Goal: Find specific page/section: Find specific page/section

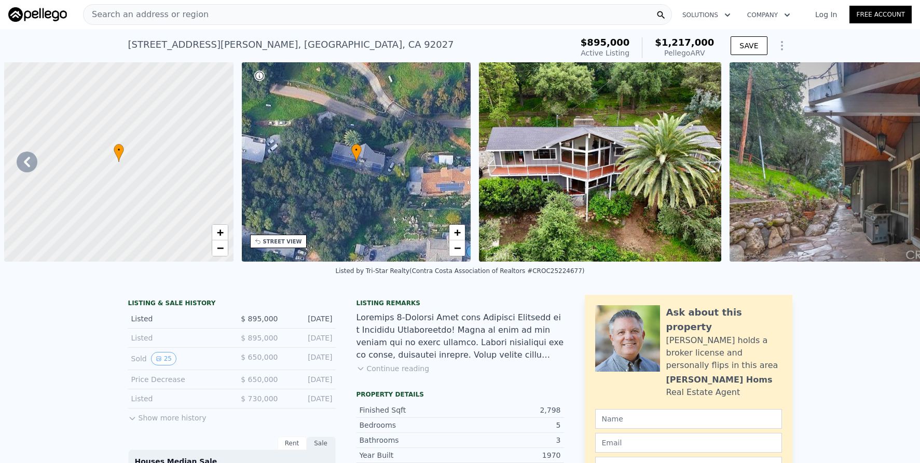
scroll to position [0, 7808]
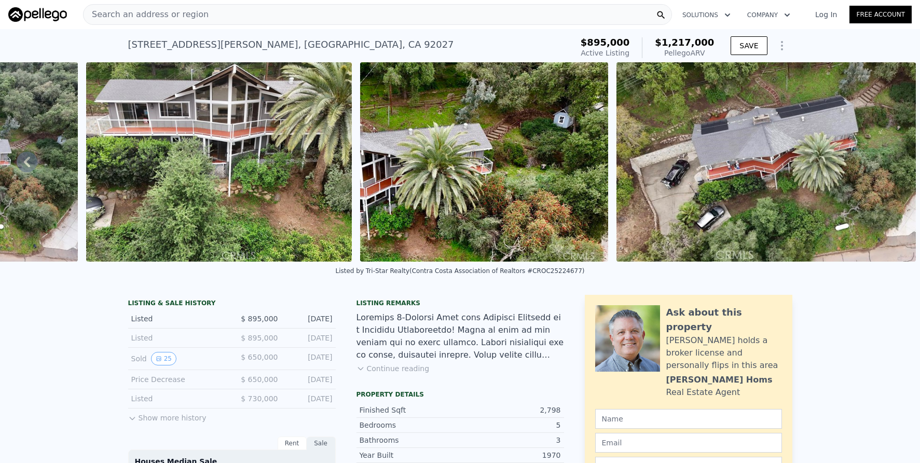
click at [202, 15] on div "Search an address or region" at bounding box center [377, 14] width 589 height 21
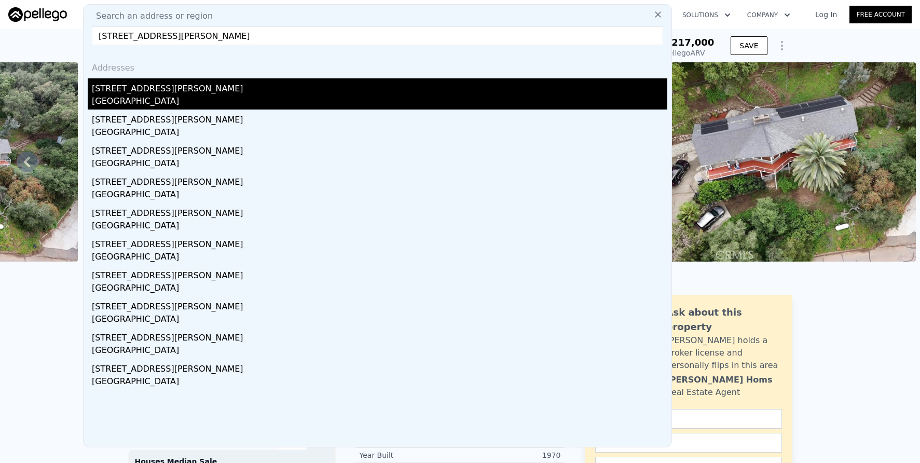
type input "[STREET_ADDRESS][PERSON_NAME]"
click at [285, 101] on div "[GEOGRAPHIC_DATA]" at bounding box center [379, 102] width 575 height 15
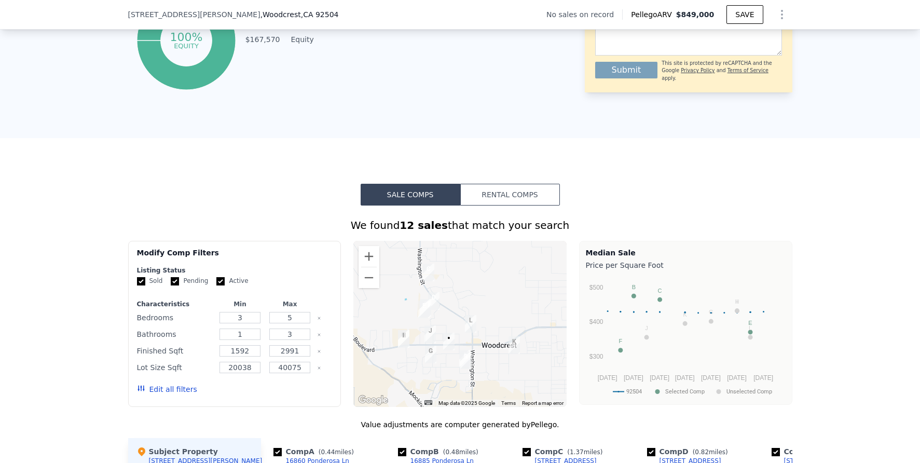
scroll to position [648, 0]
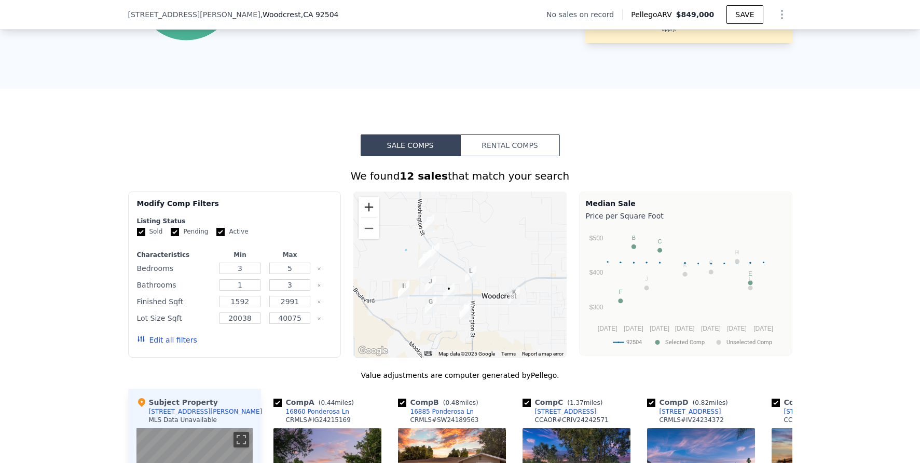
click at [372, 209] on button "Zoom in" at bounding box center [368, 207] width 21 height 21
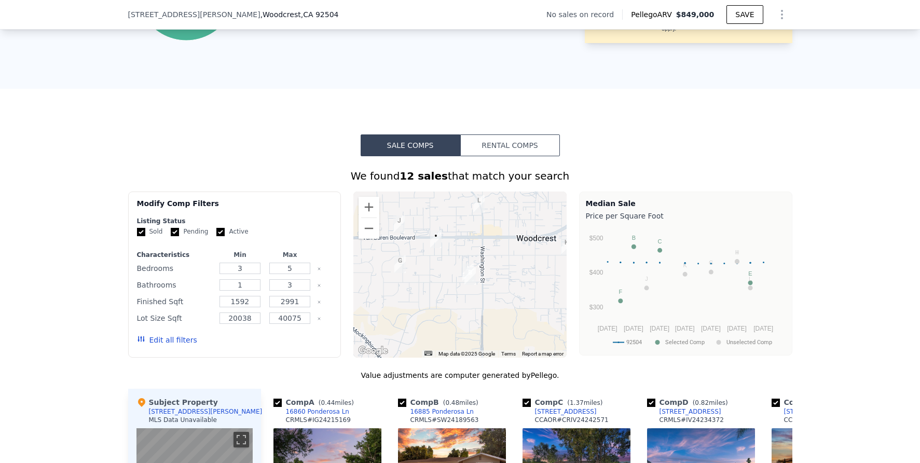
drag, startPoint x: 484, startPoint y: 300, endPoint x: 477, endPoint y: 232, distance: 68.3
click at [477, 232] on div at bounding box center [459, 274] width 213 height 166
click at [368, 214] on button "Zoom in" at bounding box center [368, 207] width 21 height 21
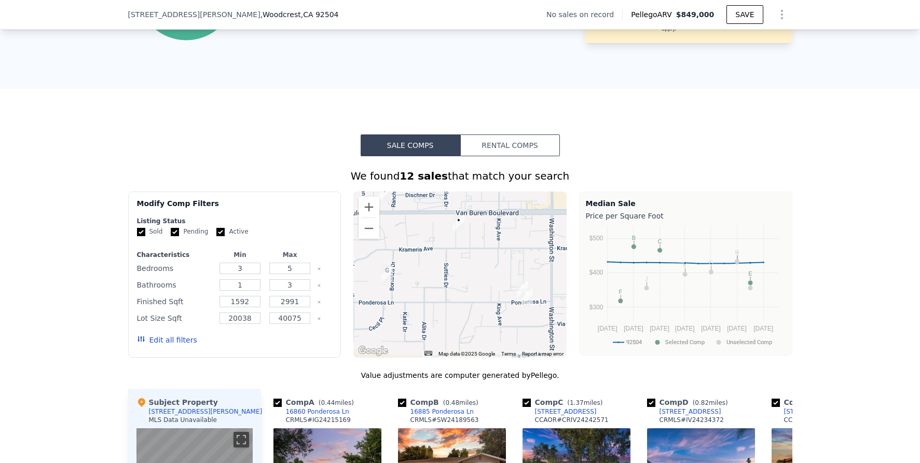
drag, startPoint x: 440, startPoint y: 275, endPoint x: 468, endPoint y: 289, distance: 31.1
click at [468, 289] on div at bounding box center [459, 274] width 213 height 166
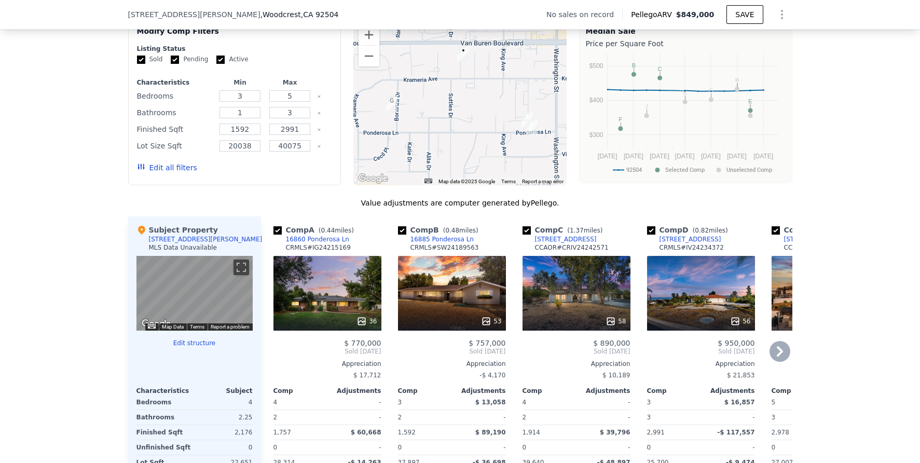
scroll to position [826, 0]
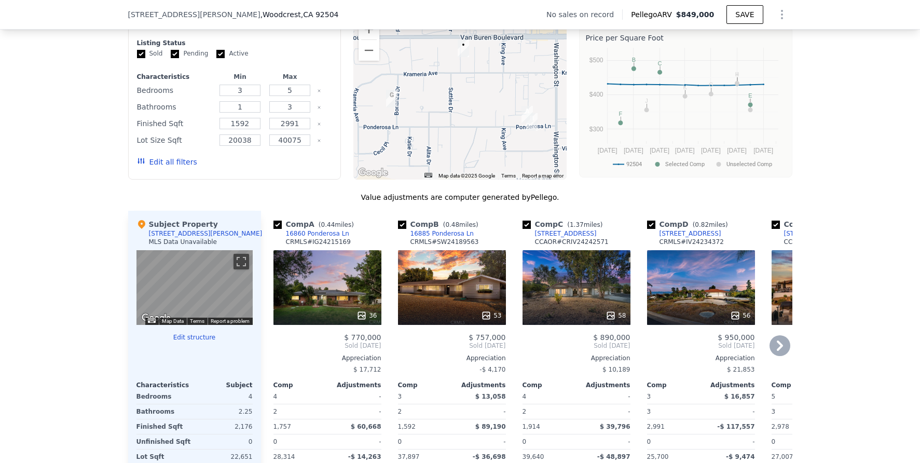
click at [354, 278] on div "36" at bounding box center [327, 287] width 108 height 75
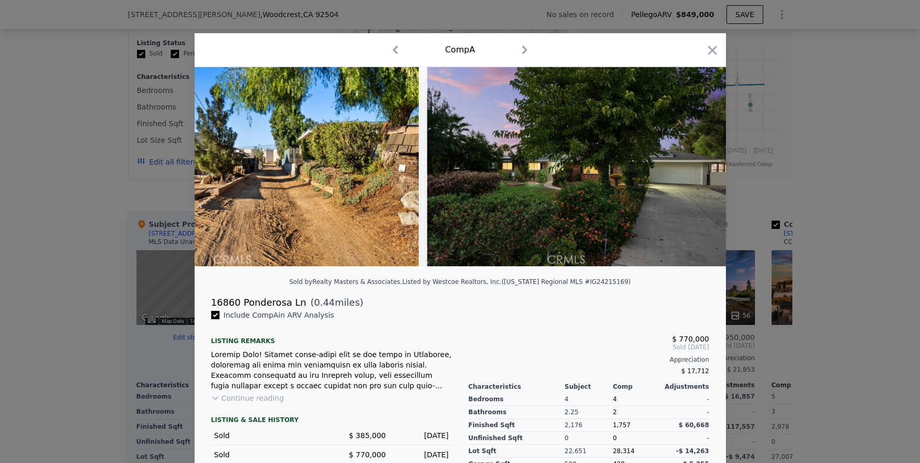
click at [829, 267] on div at bounding box center [460, 231] width 920 height 463
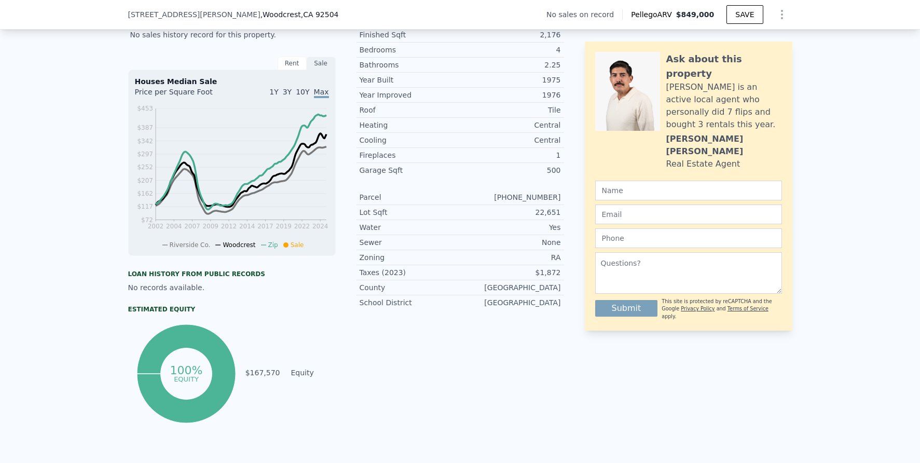
scroll to position [69, 0]
